Goal: Task Accomplishment & Management: Use online tool/utility

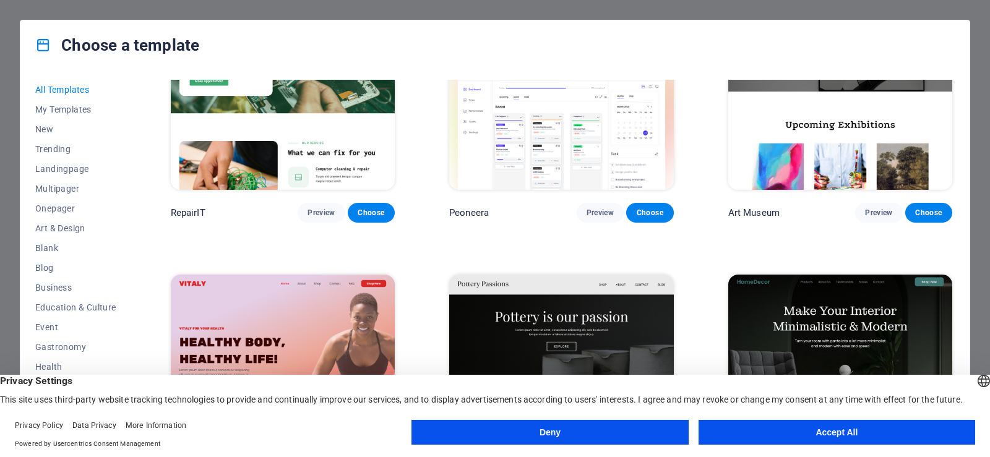
scroll to position [433, 0]
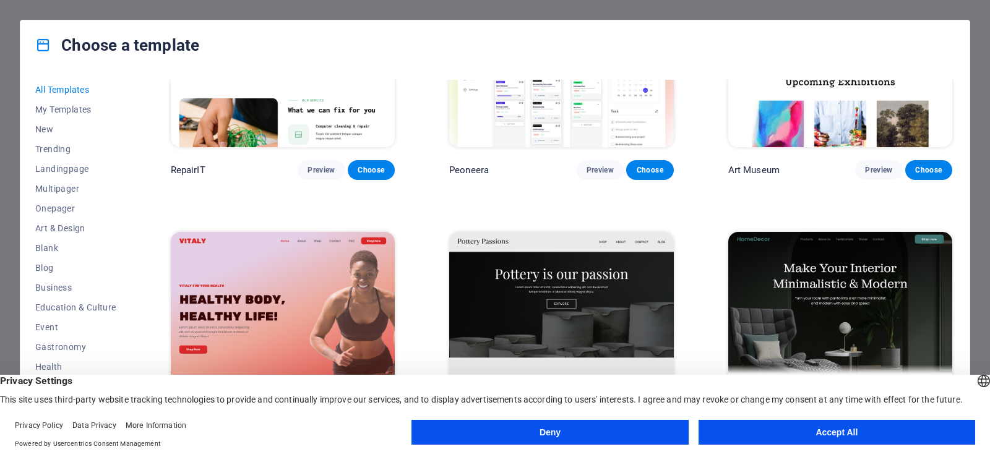
click at [812, 434] on button "Accept All" at bounding box center [836, 432] width 276 height 25
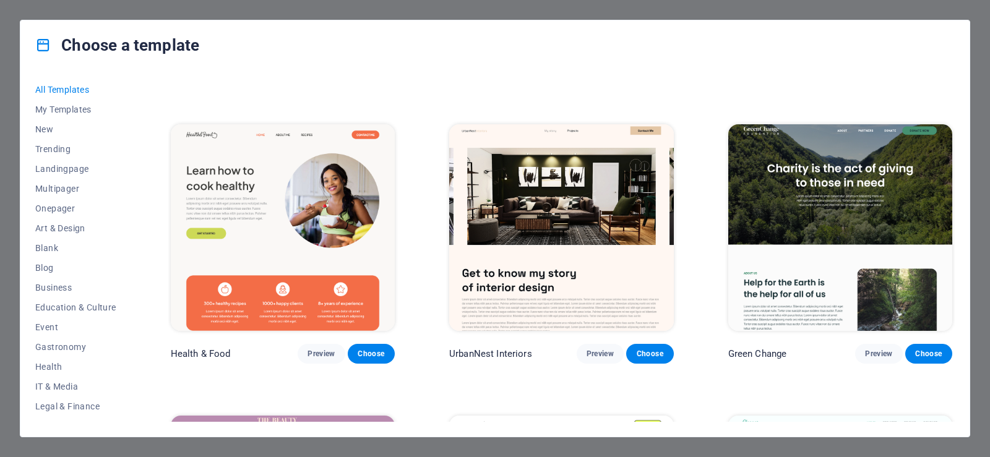
scroll to position [2041, 0]
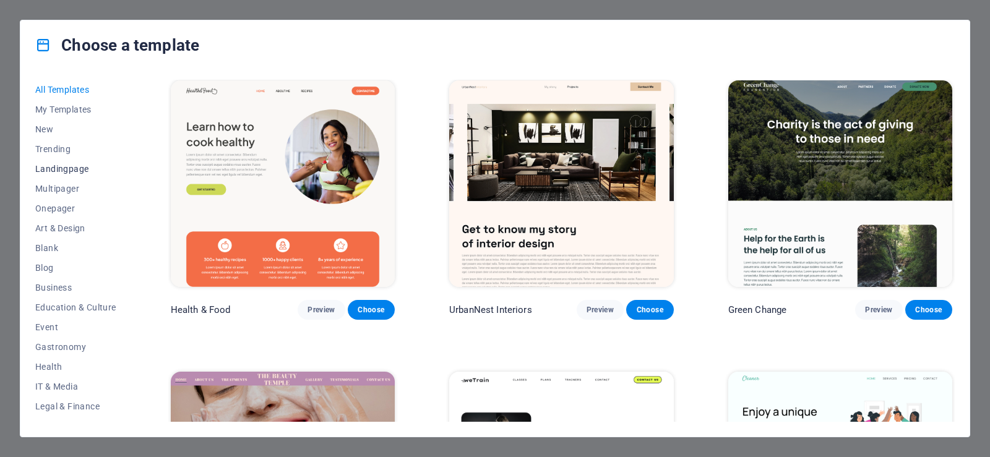
click at [78, 171] on span "Landingpage" at bounding box center [75, 169] width 81 height 10
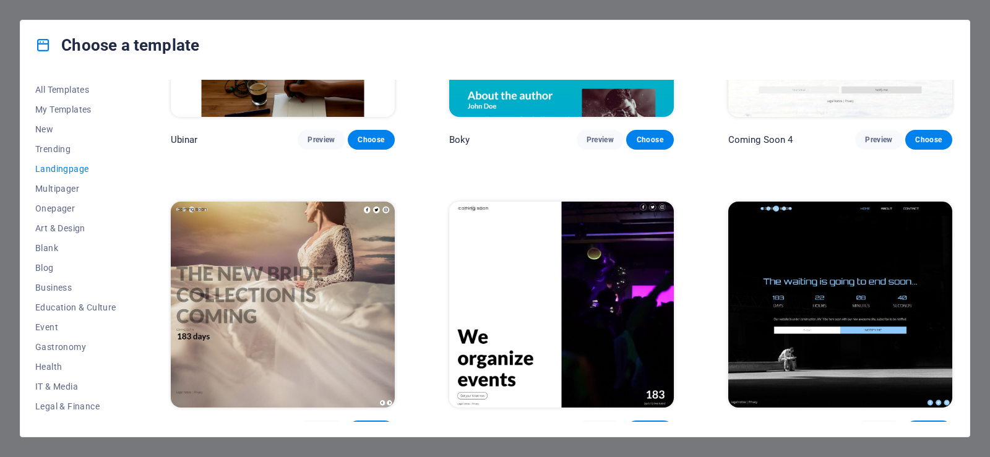
scroll to position [2217, 0]
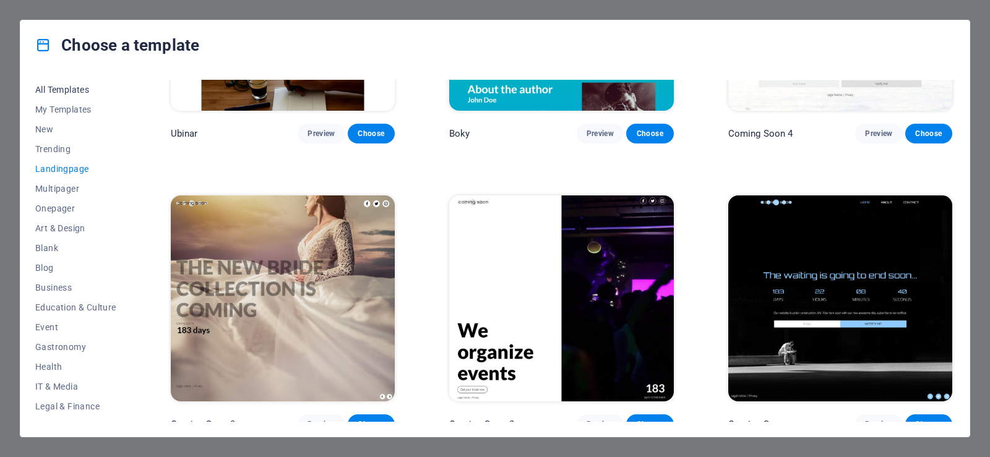
click at [75, 90] on span "All Templates" at bounding box center [75, 90] width 81 height 10
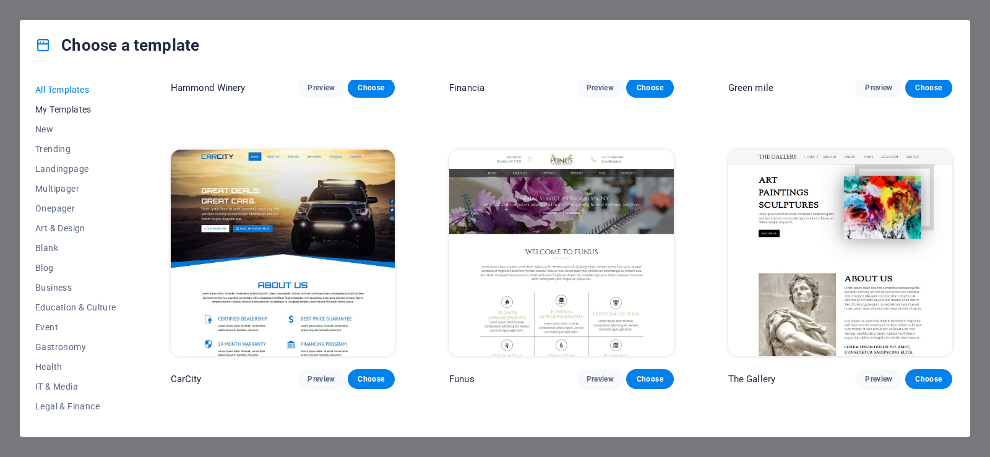
scroll to position [16420, 0]
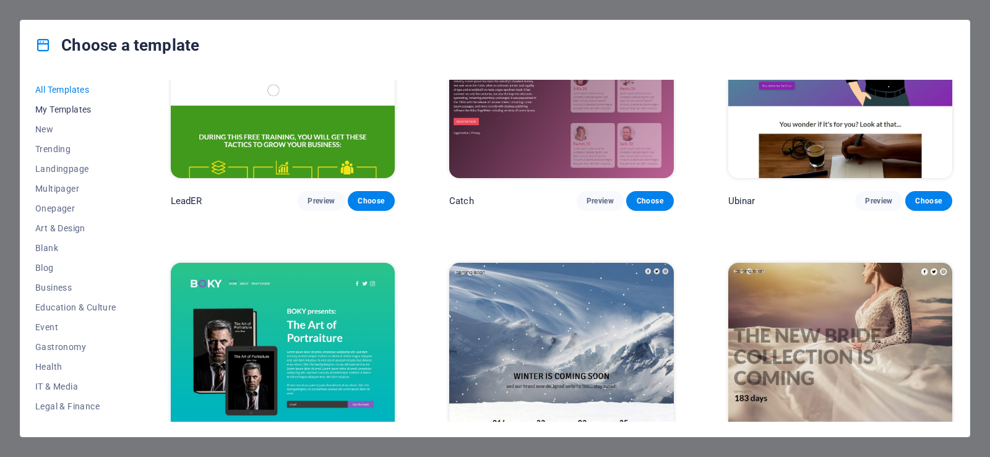
click at [76, 105] on span "My Templates" at bounding box center [75, 110] width 81 height 10
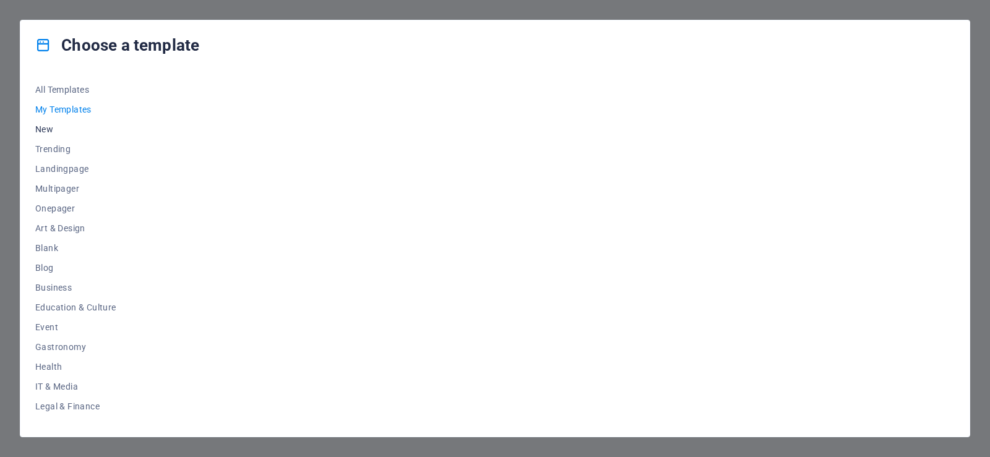
click at [43, 130] on span "New" at bounding box center [75, 129] width 81 height 10
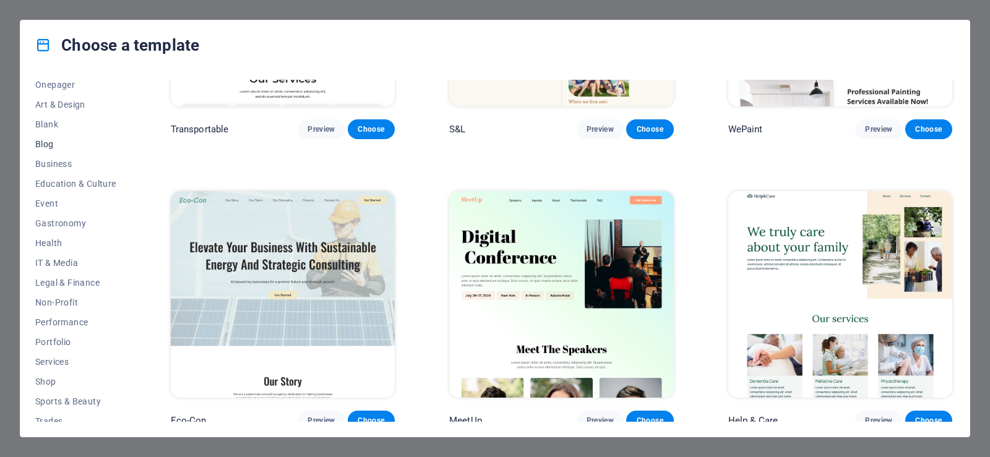
scroll to position [173, 0]
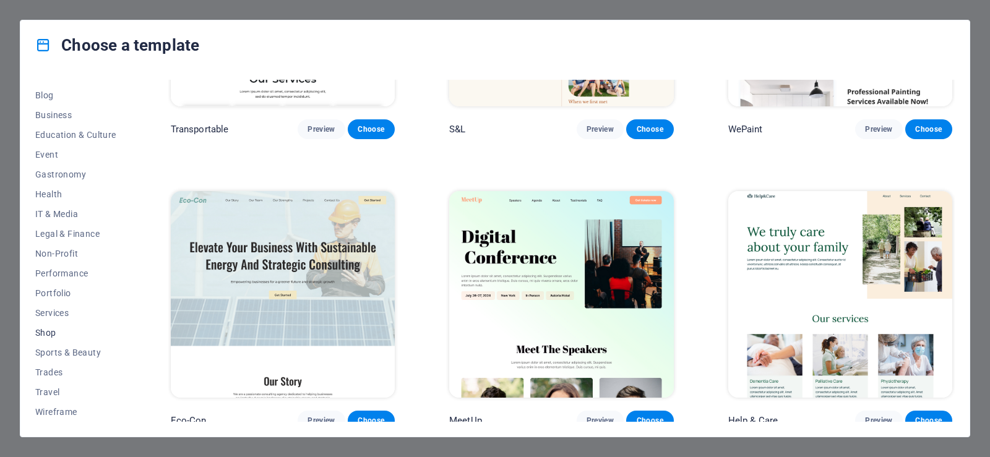
click at [53, 331] on span "Shop" at bounding box center [75, 333] width 81 height 10
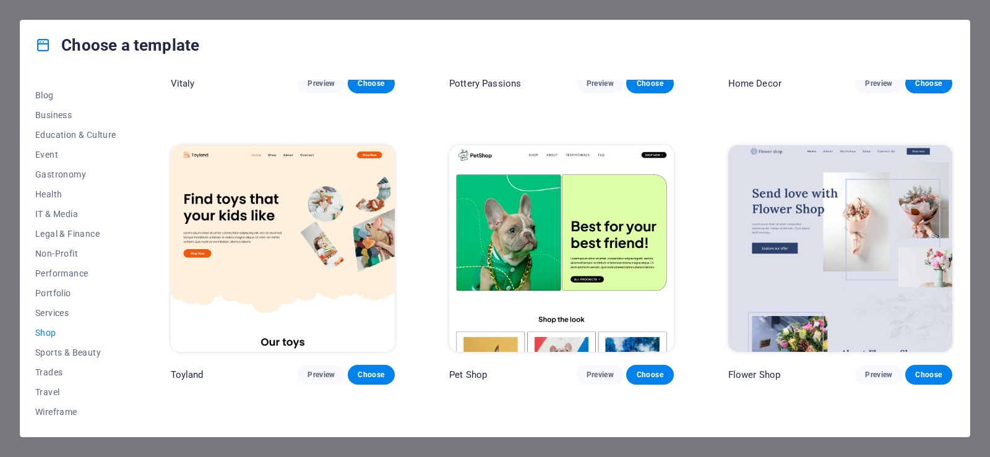
scroll to position [247, 0]
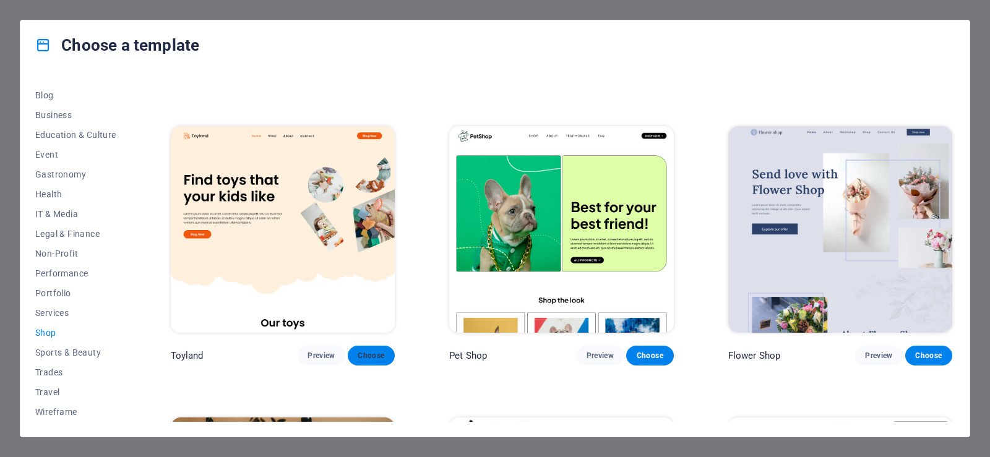
click at [376, 352] on span "Choose" at bounding box center [370, 356] width 27 height 10
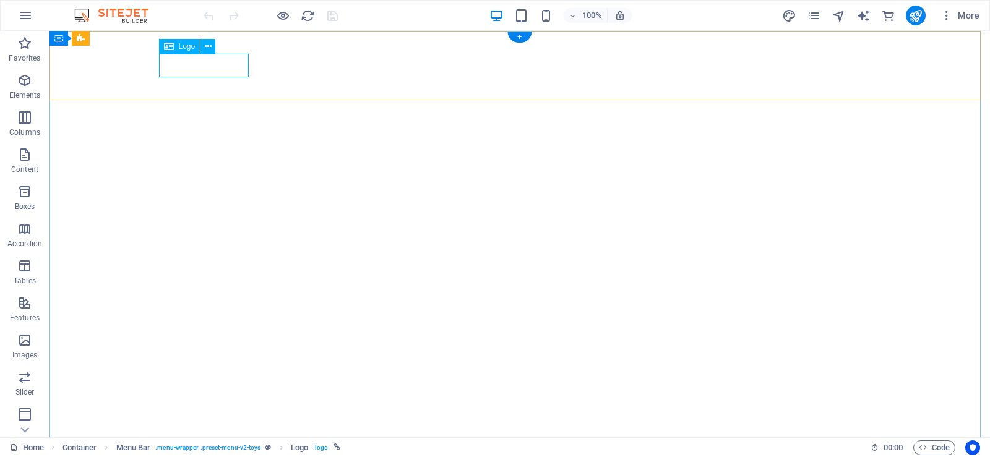
select select "px"
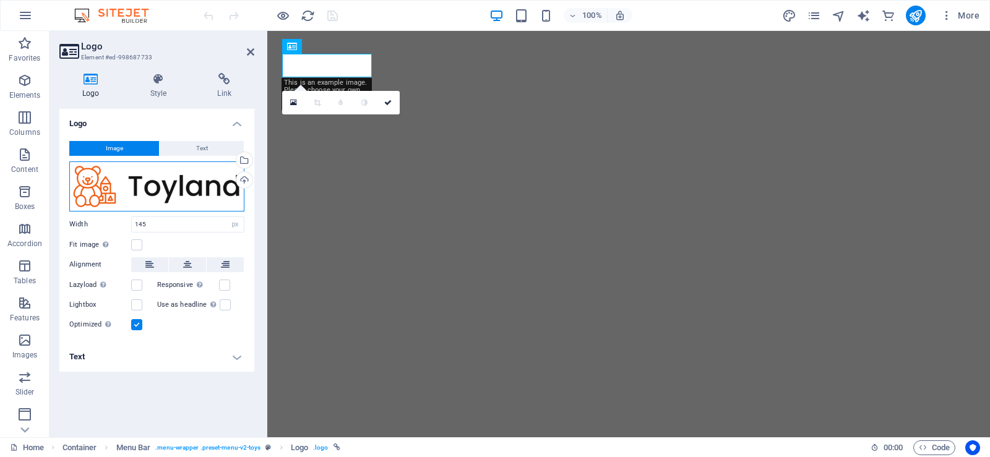
click at [144, 188] on div "Drag files here, click to choose files or select files from Files or our free s…" at bounding box center [156, 186] width 175 height 50
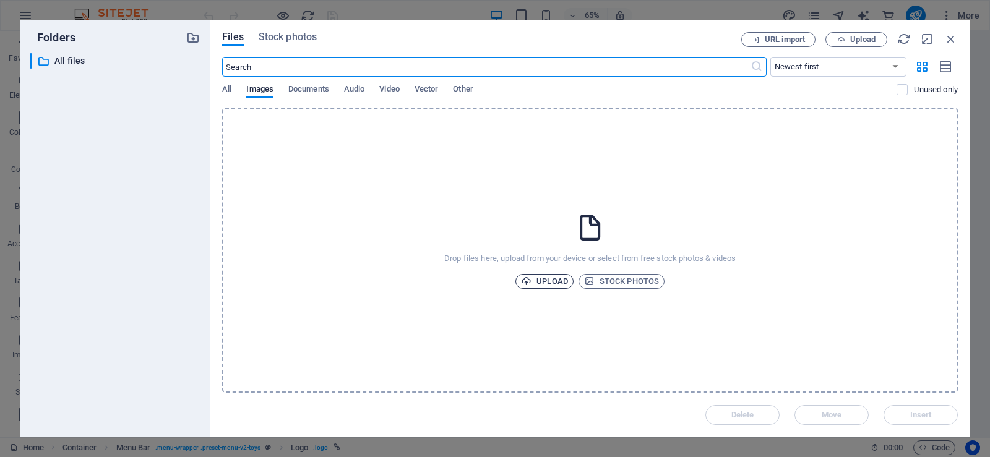
click at [545, 280] on span "Upload" at bounding box center [544, 281] width 47 height 15
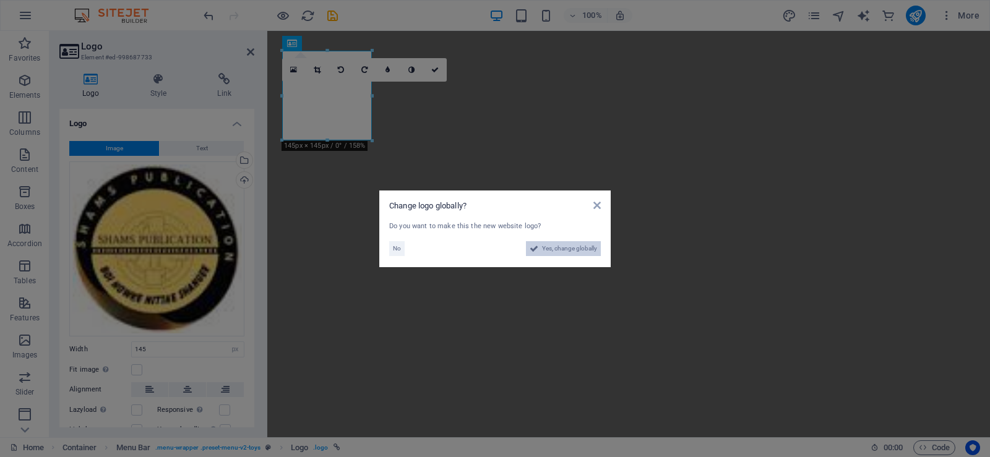
click at [577, 248] on span "Yes, change globally" at bounding box center [569, 248] width 55 height 15
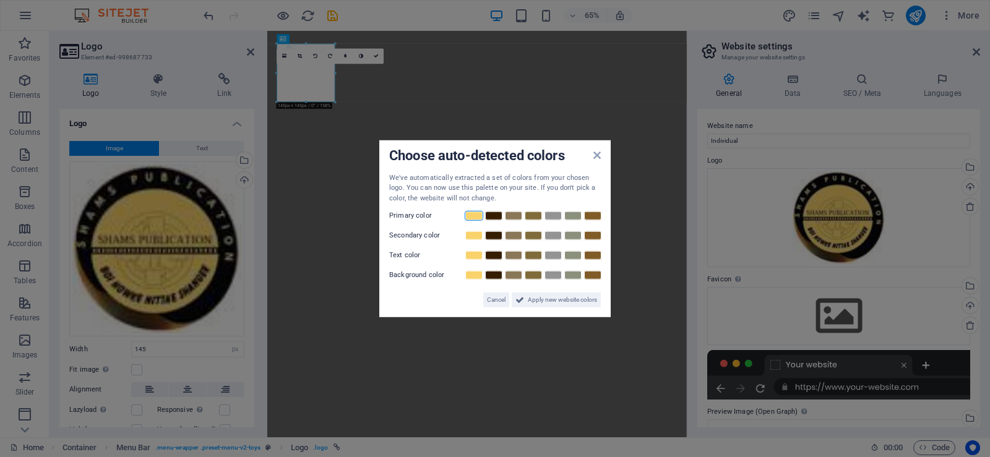
click at [478, 216] on link at bounding box center [473, 216] width 19 height 10
click at [493, 216] on link at bounding box center [493, 216] width 19 height 10
click at [539, 301] on span "Apply new website colors" at bounding box center [562, 300] width 69 height 15
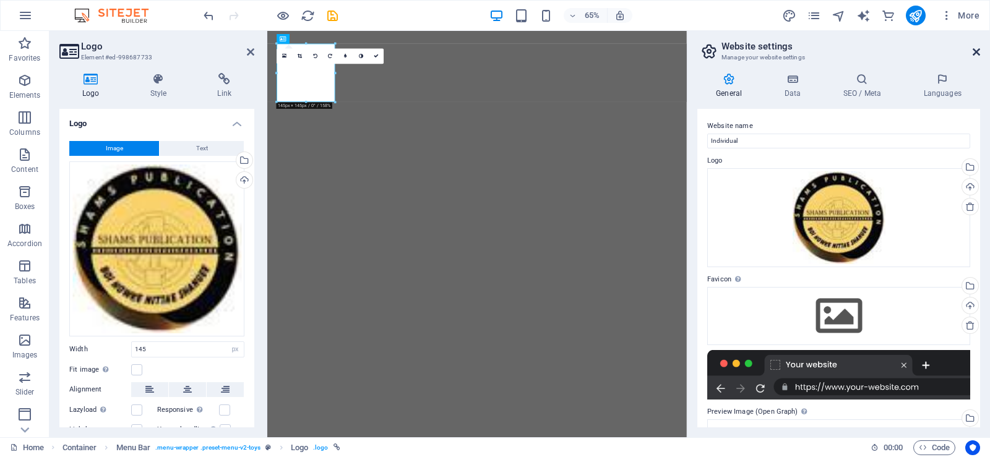
click at [978, 50] on icon at bounding box center [975, 52] width 7 height 10
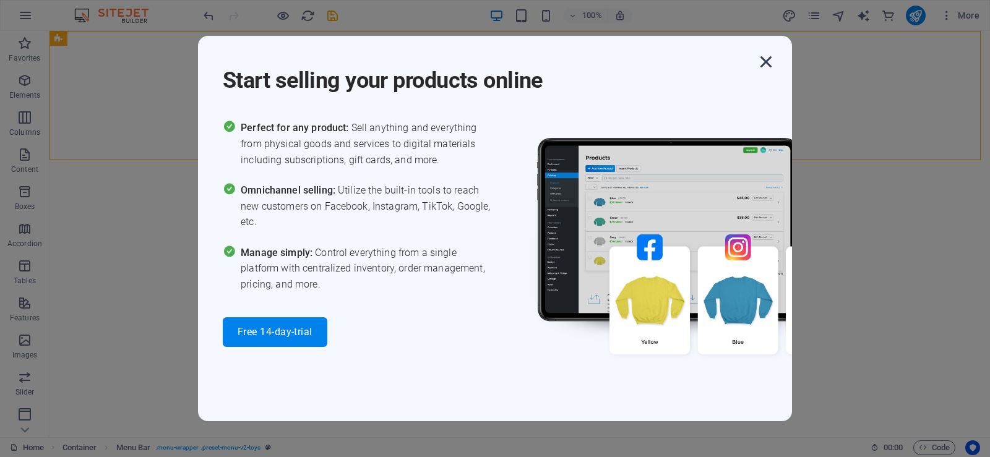
click at [772, 63] on icon "button" at bounding box center [766, 62] width 22 height 22
